Goal: Task Accomplishment & Management: Manage account settings

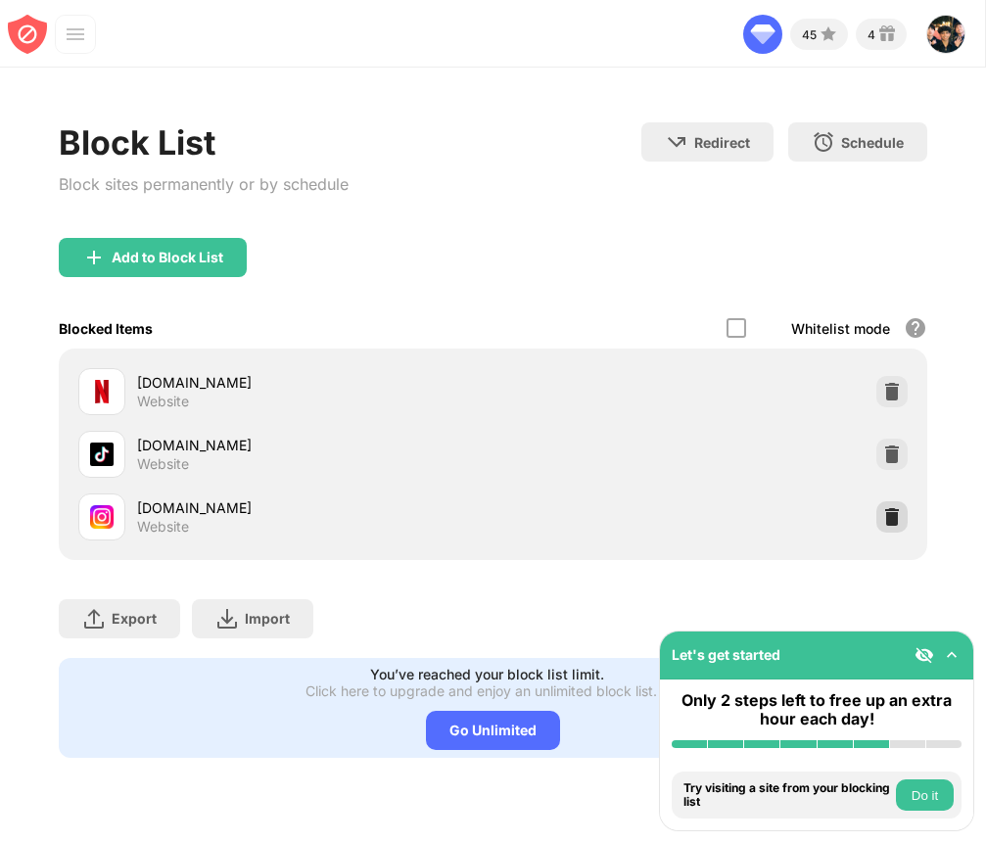
click at [886, 523] on img at bounding box center [892, 517] width 20 height 20
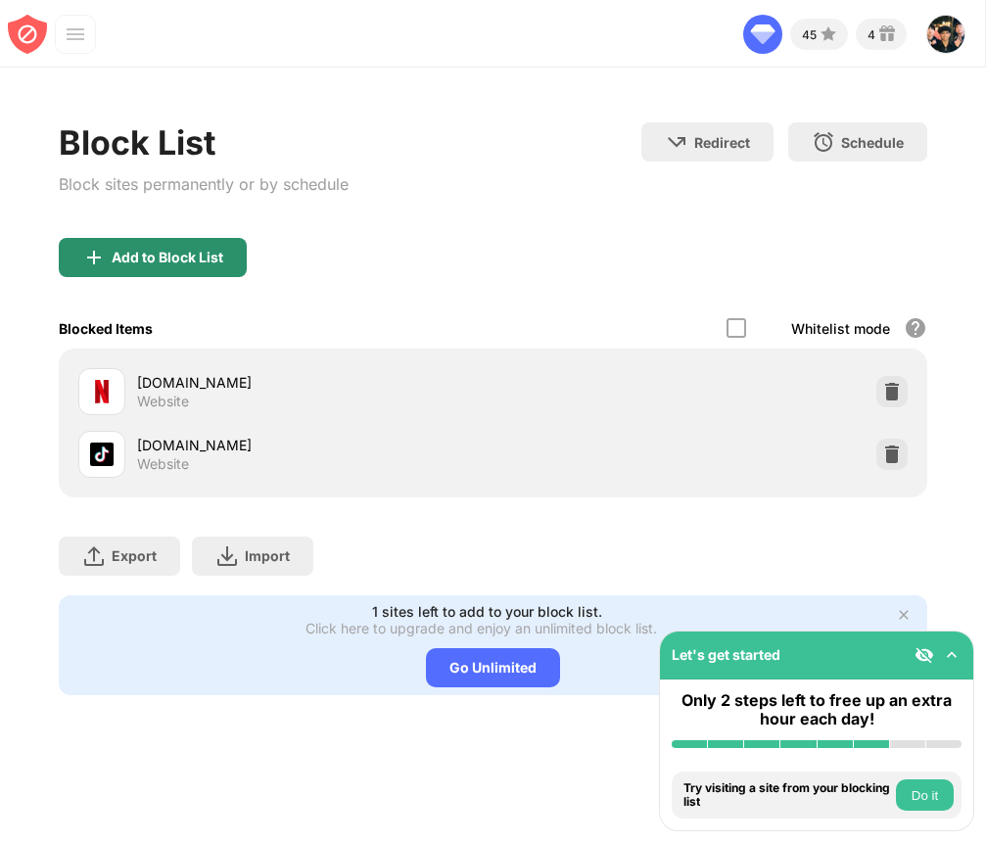
click at [162, 270] on div "Add to Block List" at bounding box center [153, 257] width 188 height 39
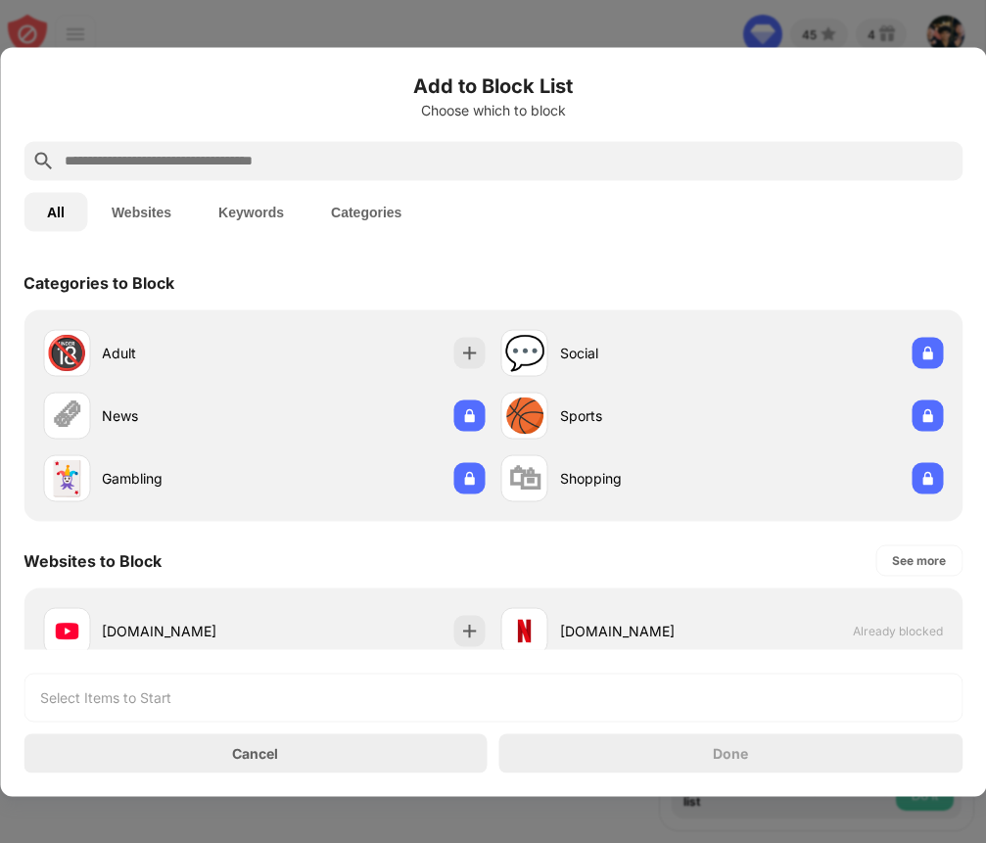
click at [233, 156] on input "text" at bounding box center [509, 160] width 892 height 23
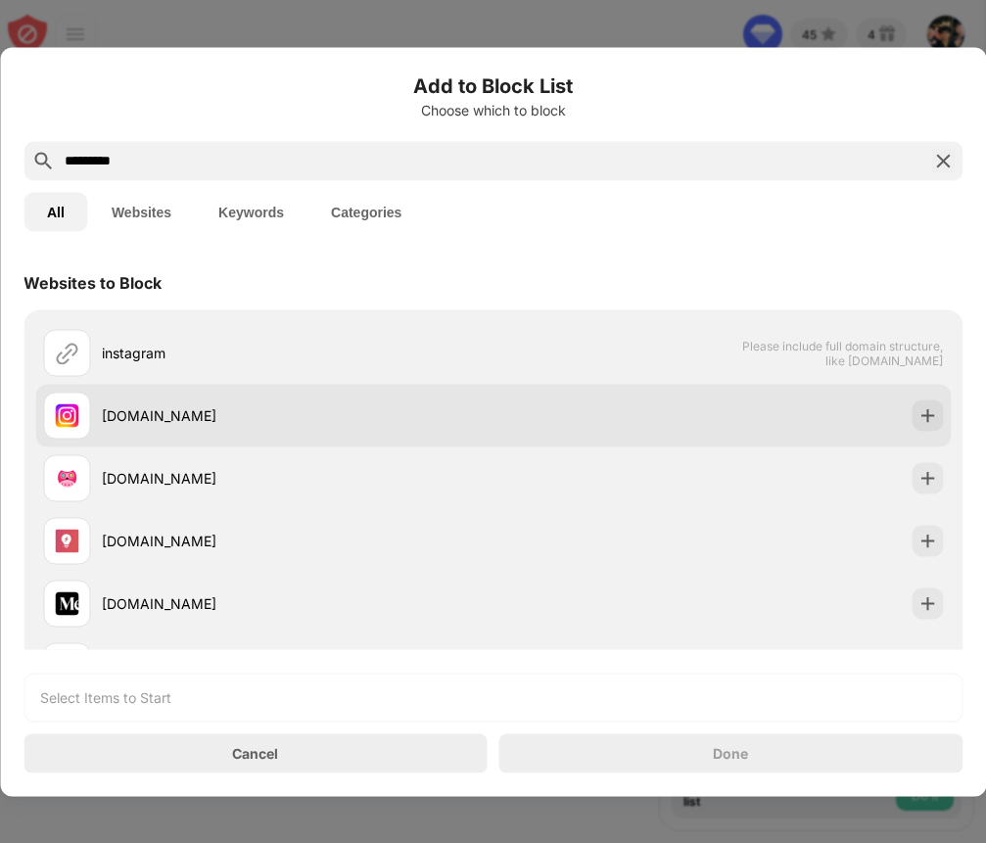
type input "*********"
click at [912, 410] on div at bounding box center [926, 414] width 31 height 31
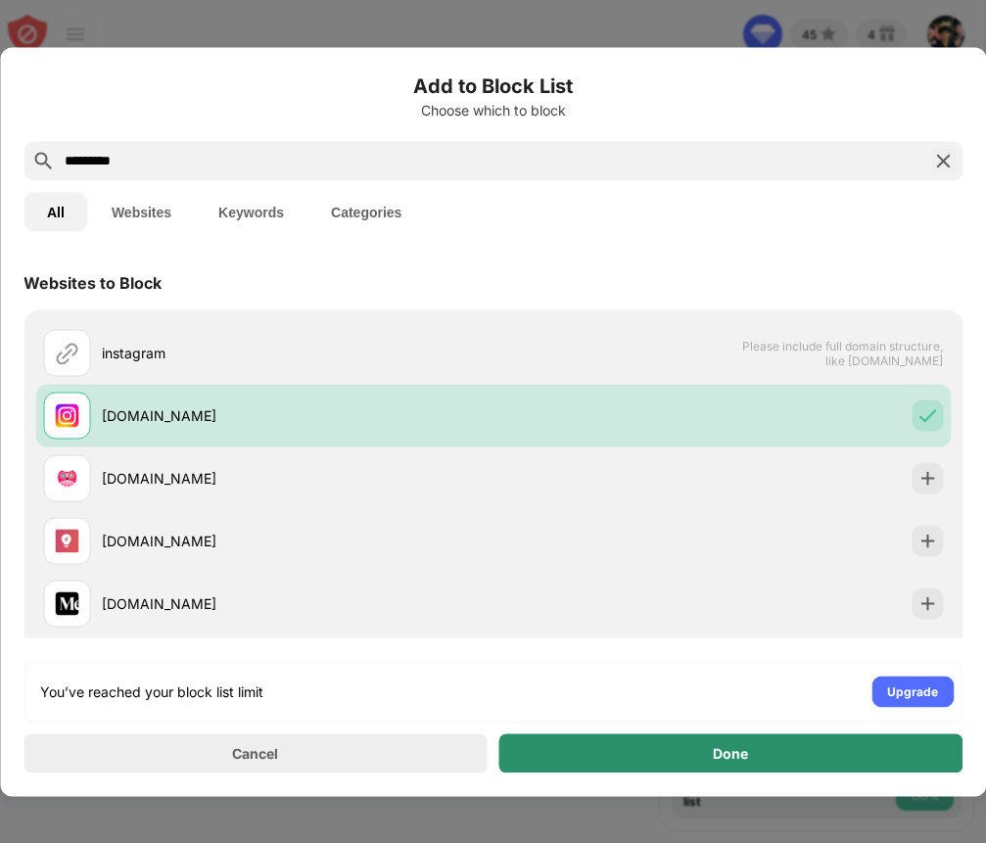
click at [660, 746] on div "Done" at bounding box center [731, 752] width 464 height 39
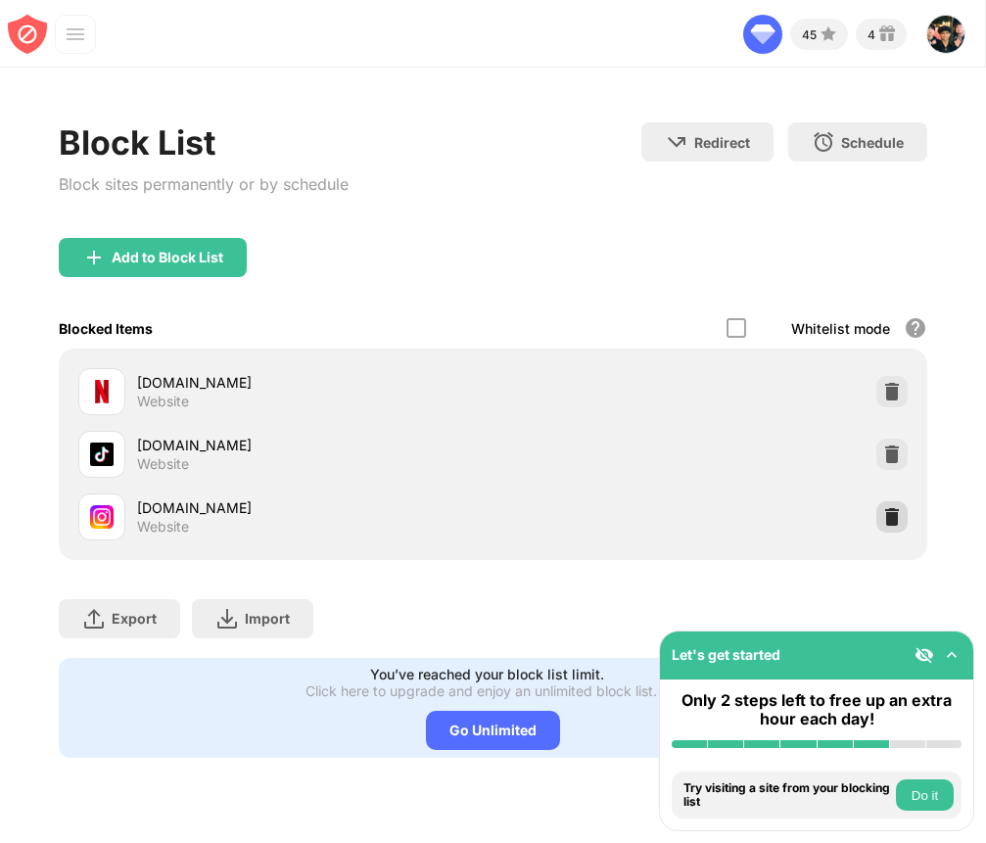
click at [895, 519] on img at bounding box center [892, 517] width 20 height 20
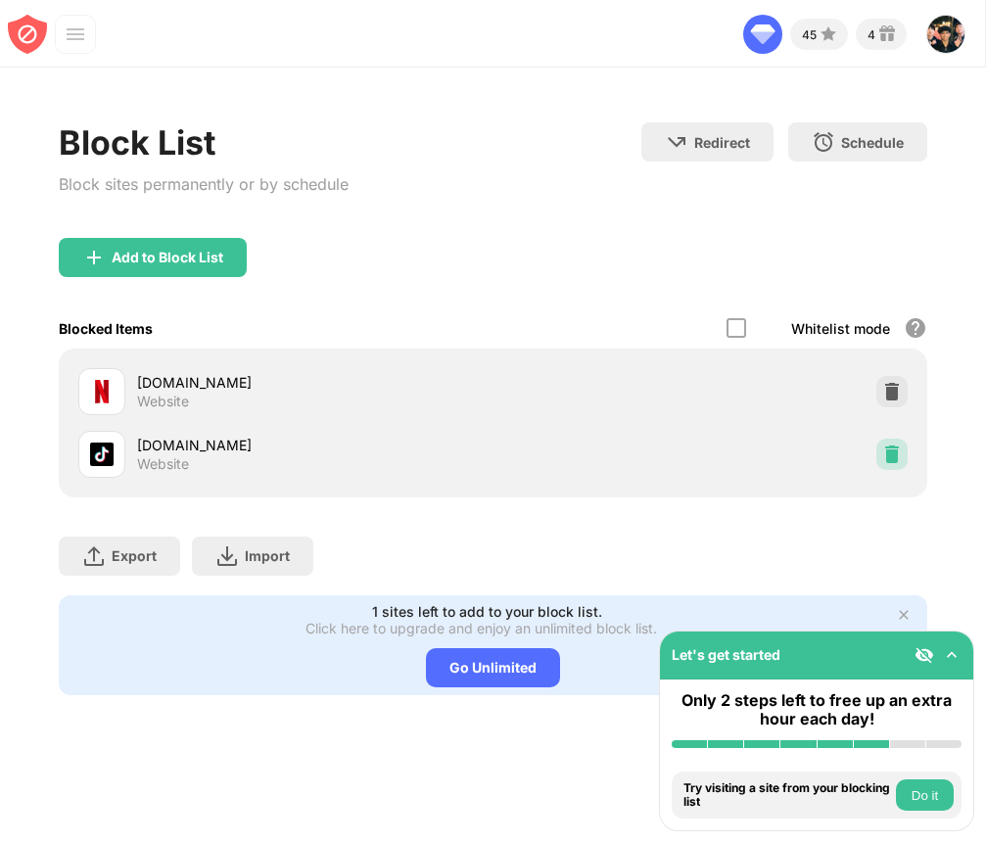
click at [886, 455] on img at bounding box center [892, 454] width 20 height 20
